Goal: Find specific page/section: Find specific page/section

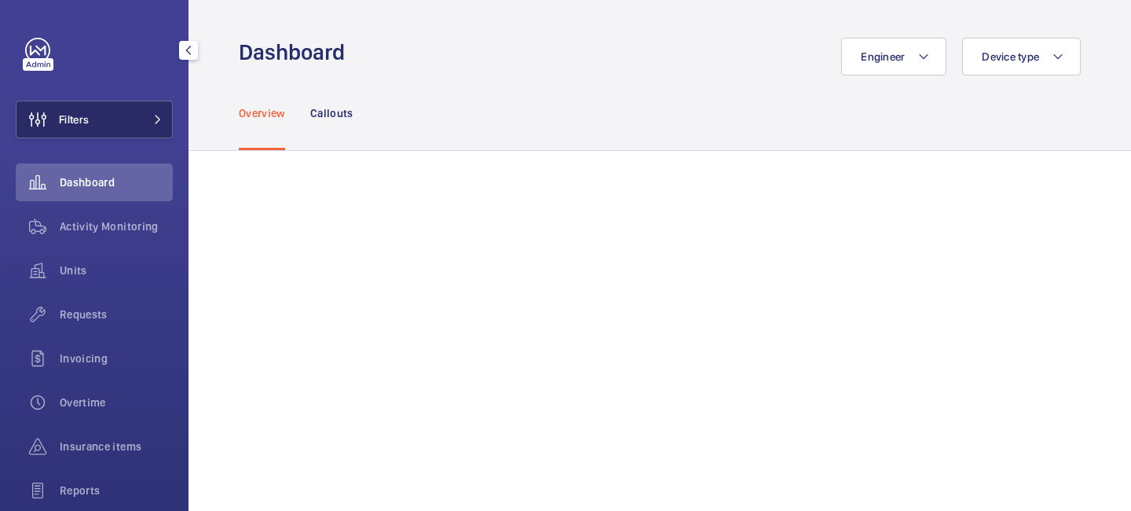
click at [156, 119] on mat-icon at bounding box center [157, 119] width 9 height 9
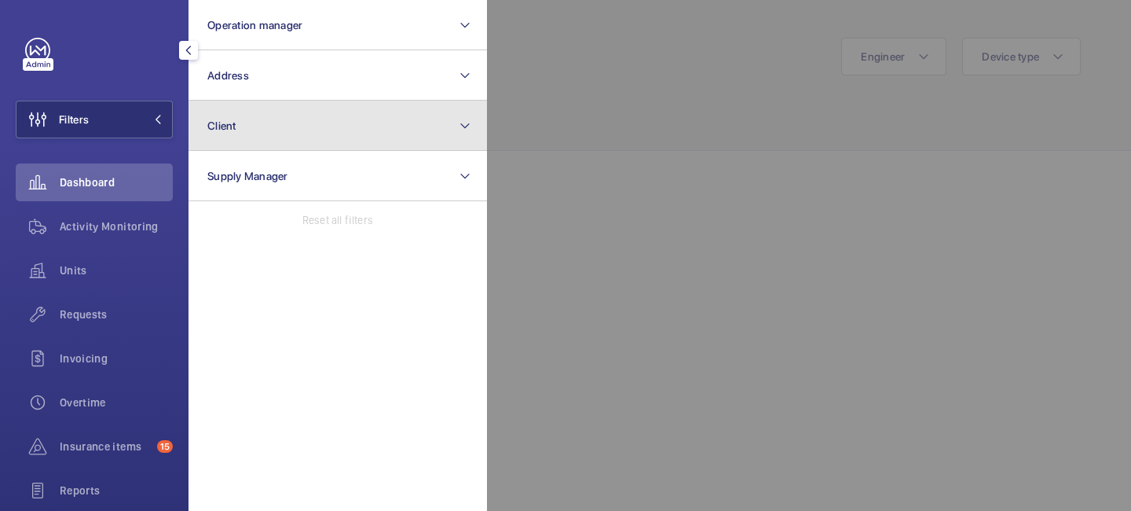
click at [251, 135] on button "Client" at bounding box center [338, 126] width 299 height 50
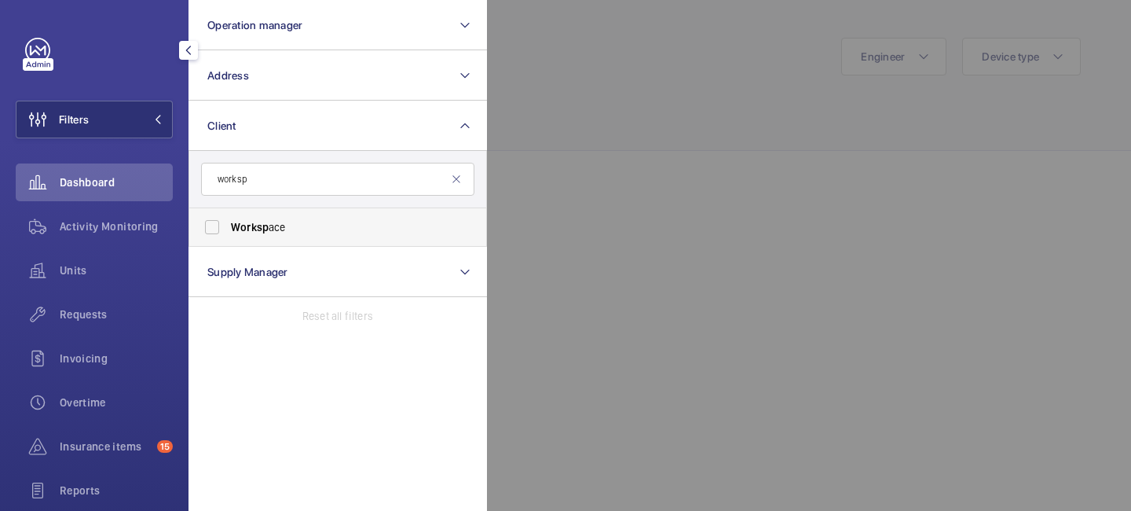
type input "worksp"
click at [293, 228] on span "Worksp ace" at bounding box center [339, 227] width 216 height 16
click at [228, 228] on input "Worksp ace" at bounding box center [211, 226] width 31 height 31
checkbox input "true"
click at [522, 156] on div at bounding box center [1052, 255] width 1131 height 511
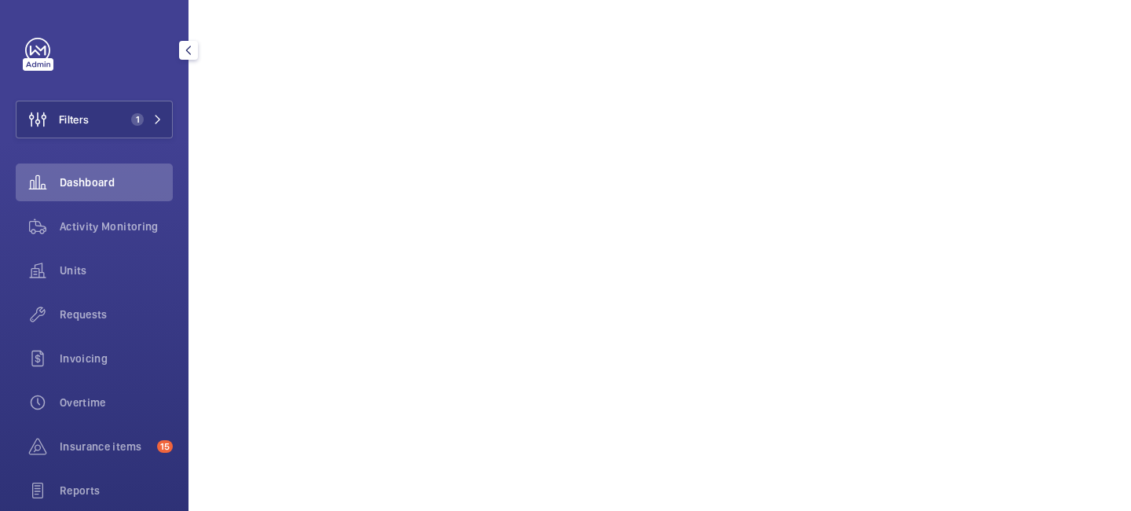
scroll to position [675, 0]
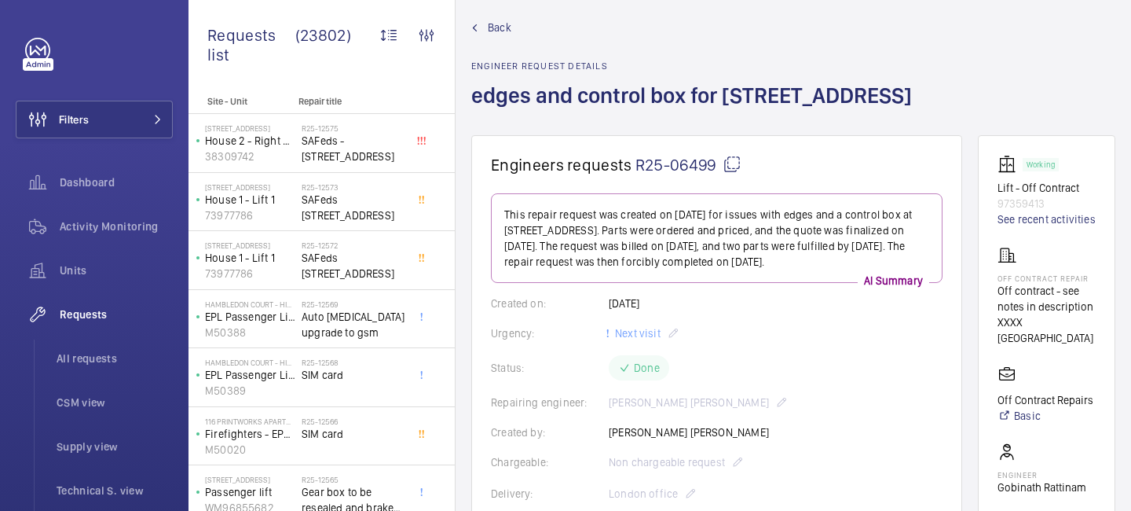
scroll to position [17, 0]
